Goal: Task Accomplishment & Management: Use online tool/utility

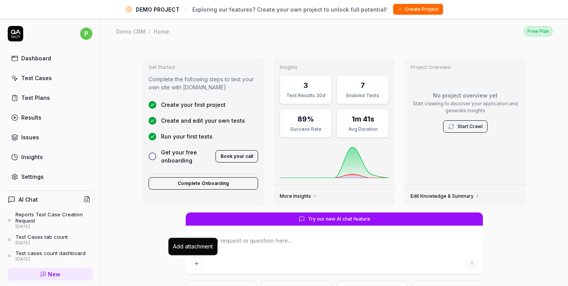
type textarea "*"
click at [196, 262] on icon "Add attachment" at bounding box center [197, 264] width 6 height 6
click at [445, 196] on link "Edit Knowledge & Summary" at bounding box center [445, 196] width 69 height 6
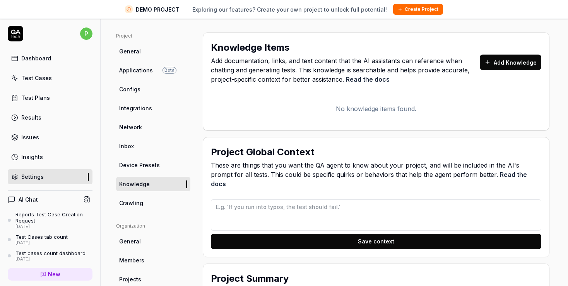
click at [489, 172] on link "Read the docs" at bounding box center [369, 179] width 316 height 17
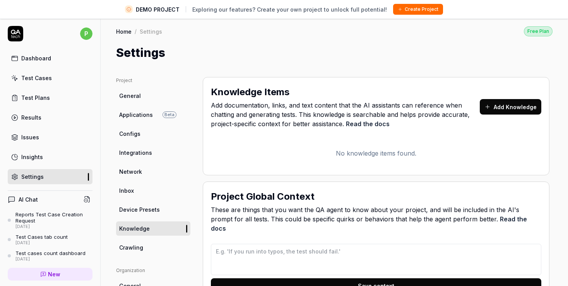
click at [370, 126] on link "Read the docs" at bounding box center [368, 124] width 44 height 8
click at [53, 62] on link "Dashboard" at bounding box center [50, 58] width 85 height 15
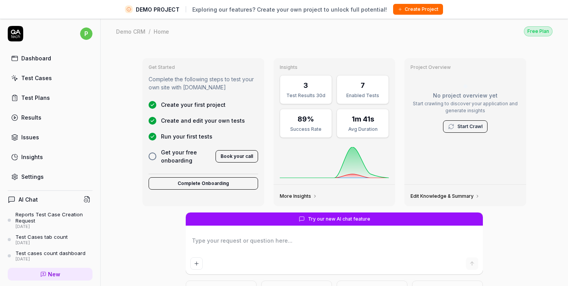
click at [466, 125] on link "Start Crawl" at bounding box center [470, 126] width 25 height 7
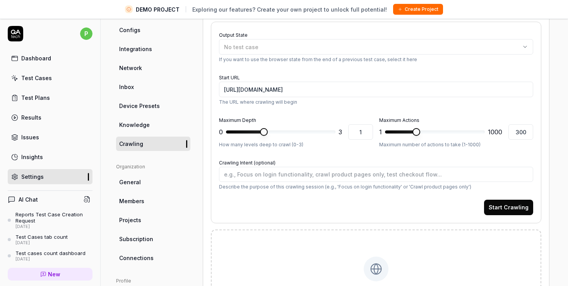
scroll to position [134, 0]
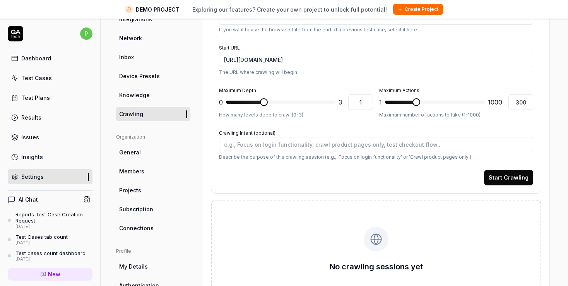
click at [500, 175] on button "Start Crawling" at bounding box center [508, 177] width 49 height 15
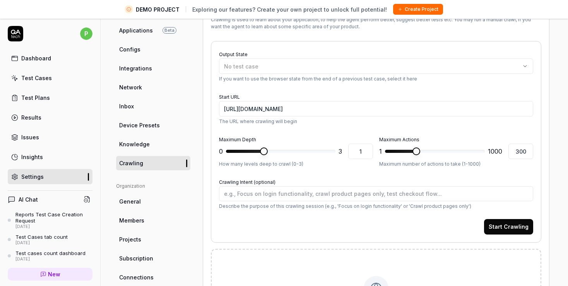
scroll to position [89, 0]
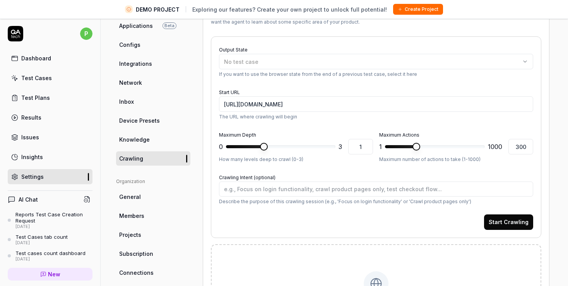
drag, startPoint x: 340, startPoint y: 143, endPoint x: 314, endPoint y: 123, distance: 32.8
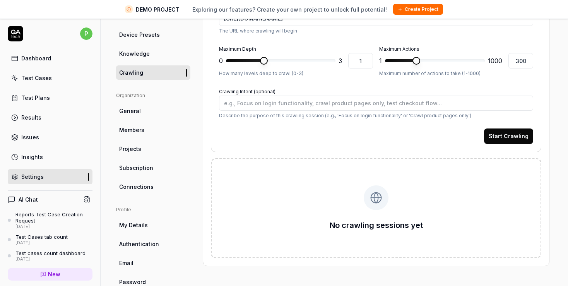
scroll to position [0, 0]
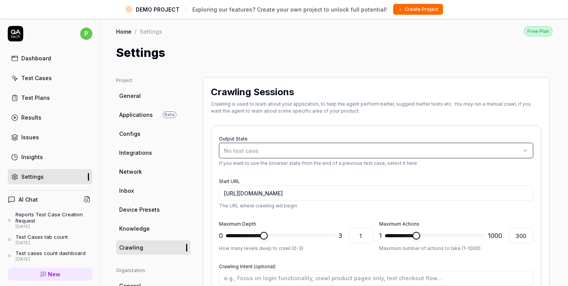
click at [314, 154] on div "No test case" at bounding box center [372, 151] width 297 height 8
click at [292, 148] on div "No test case" at bounding box center [372, 151] width 297 height 8
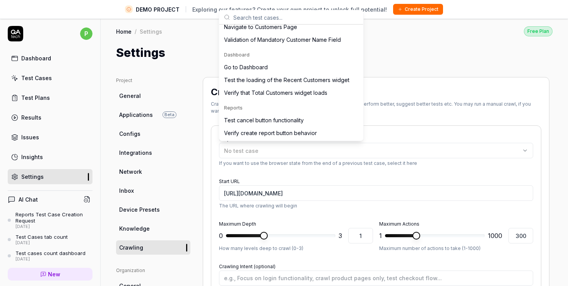
scroll to position [144, 0]
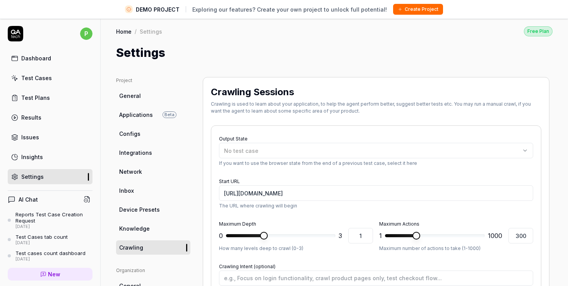
click at [551, 151] on div "Project General Applications Beta Configs Integrations Network Inbox Device Pre…" at bounding box center [335, 271] width 468 height 418
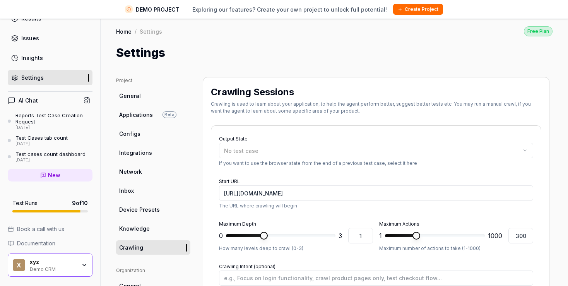
scroll to position [175, 0]
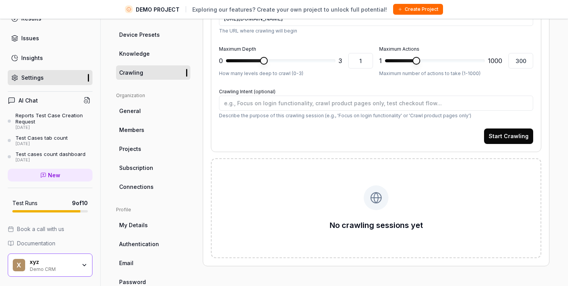
click at [515, 133] on button "Start Crawling" at bounding box center [508, 136] width 49 height 15
type textarea "*"
